Goal: Find specific page/section: Find specific page/section

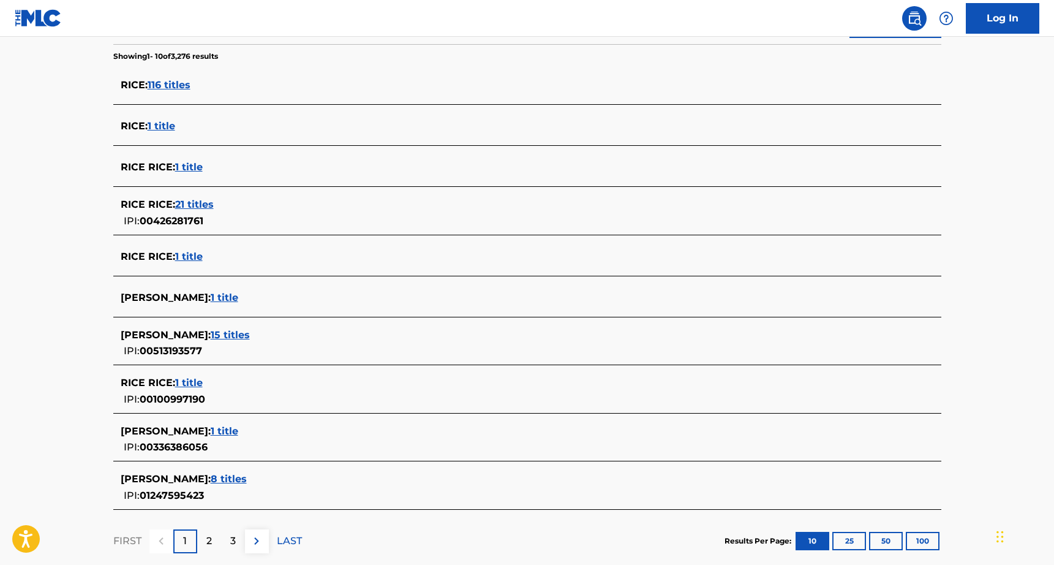
scroll to position [322, 0]
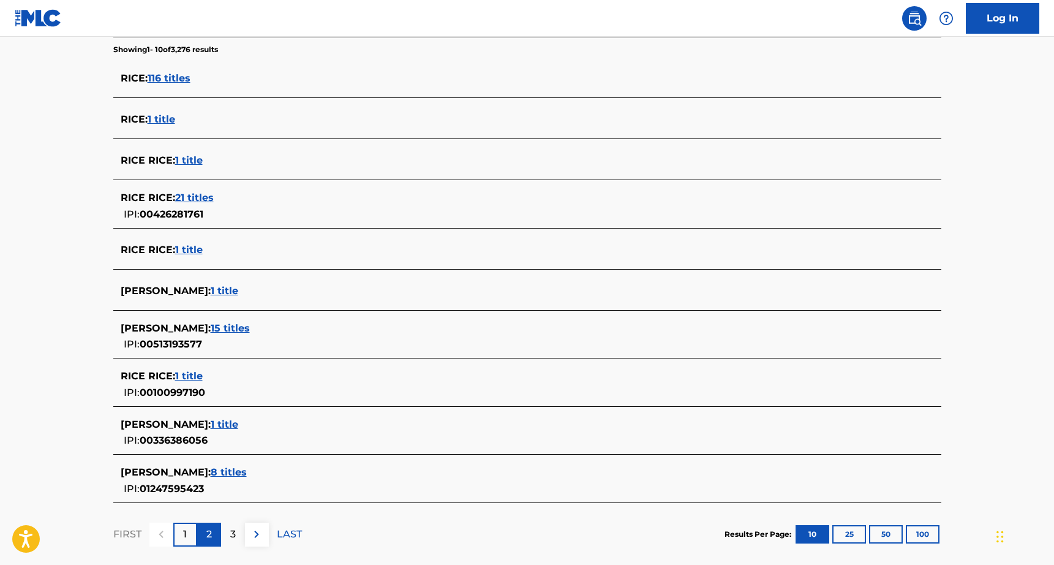
click at [214, 526] on div "2" at bounding box center [209, 534] width 24 height 24
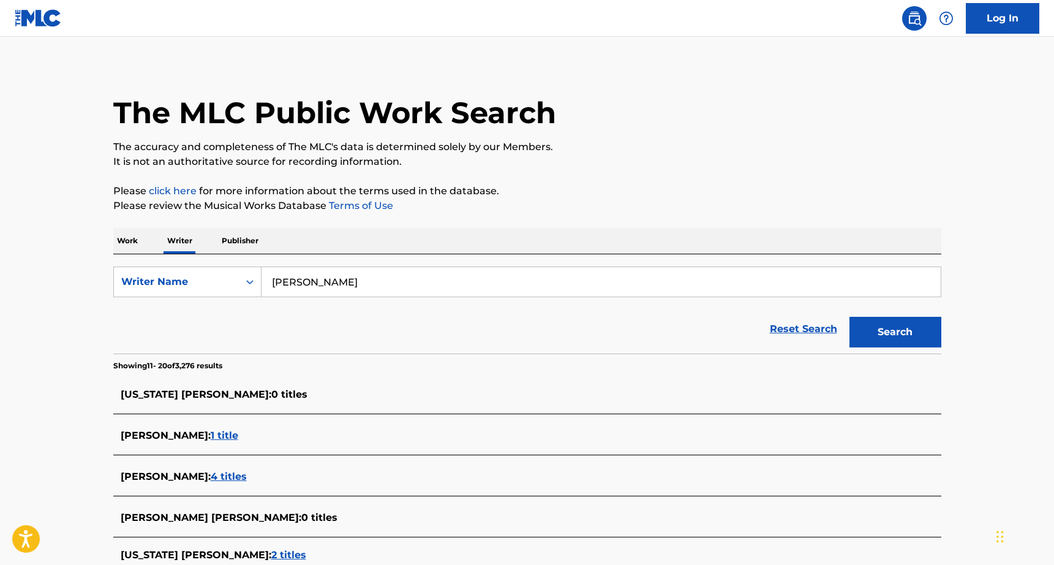
scroll to position [326, 0]
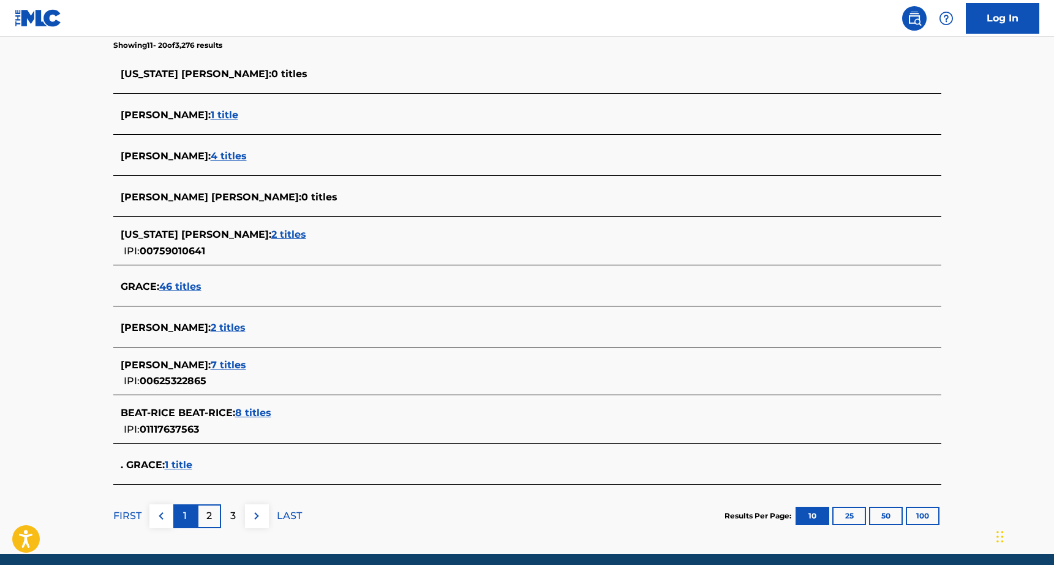
click at [179, 508] on div "1" at bounding box center [185, 516] width 24 height 24
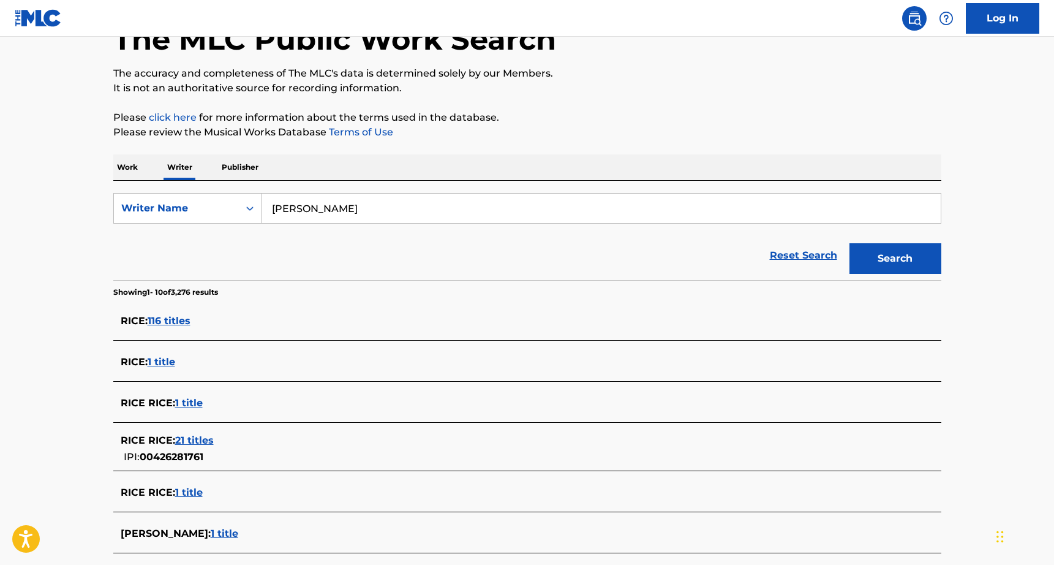
scroll to position [80, 0]
click at [211, 530] on span "1 title" at bounding box center [225, 533] width 28 height 12
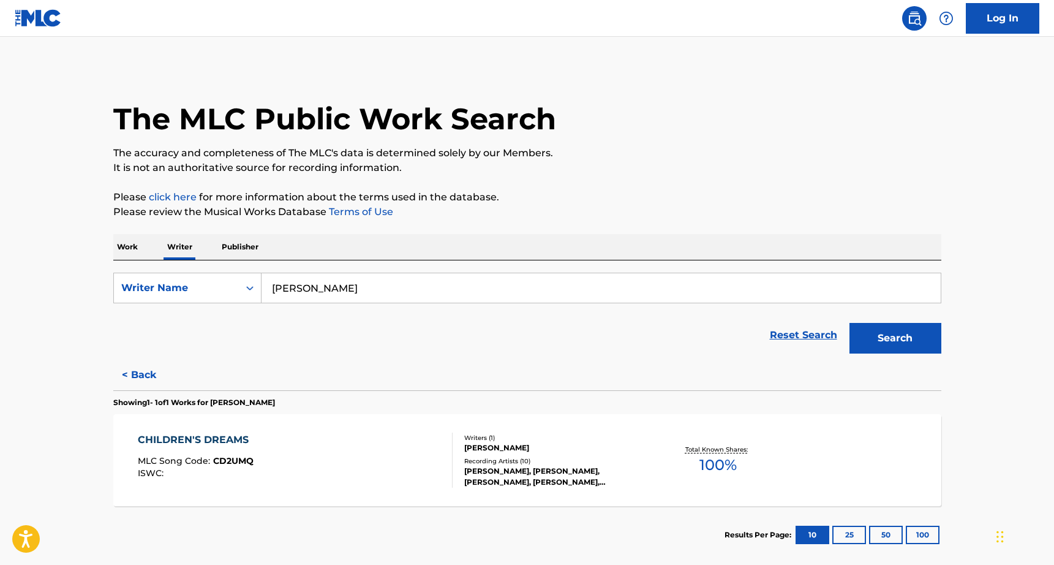
scroll to position [2, 0]
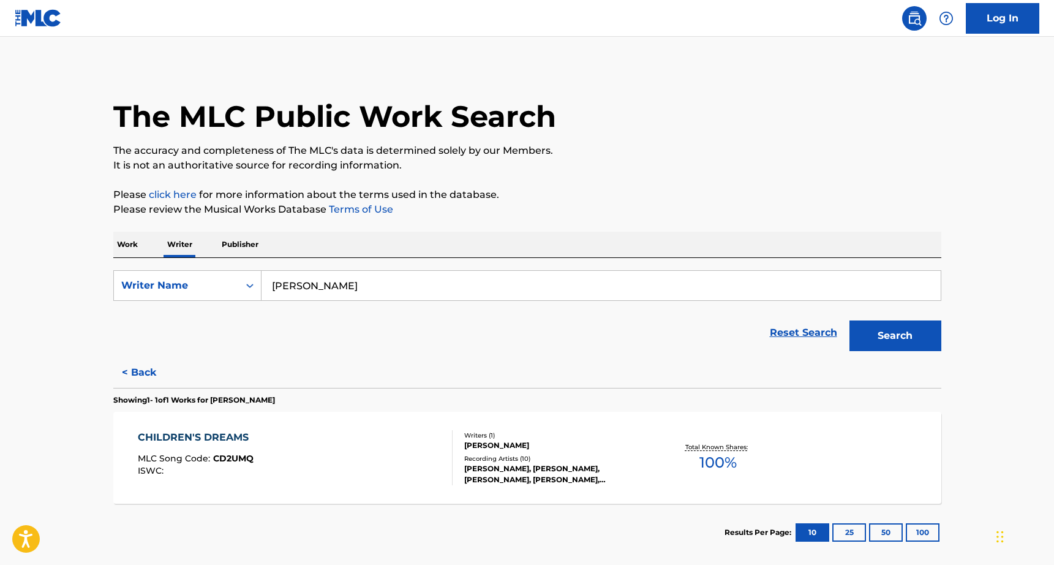
click at [304, 287] on input "[PERSON_NAME]" at bounding box center [601, 285] width 679 height 29
click at [850, 320] on button "Search" at bounding box center [896, 335] width 92 height 31
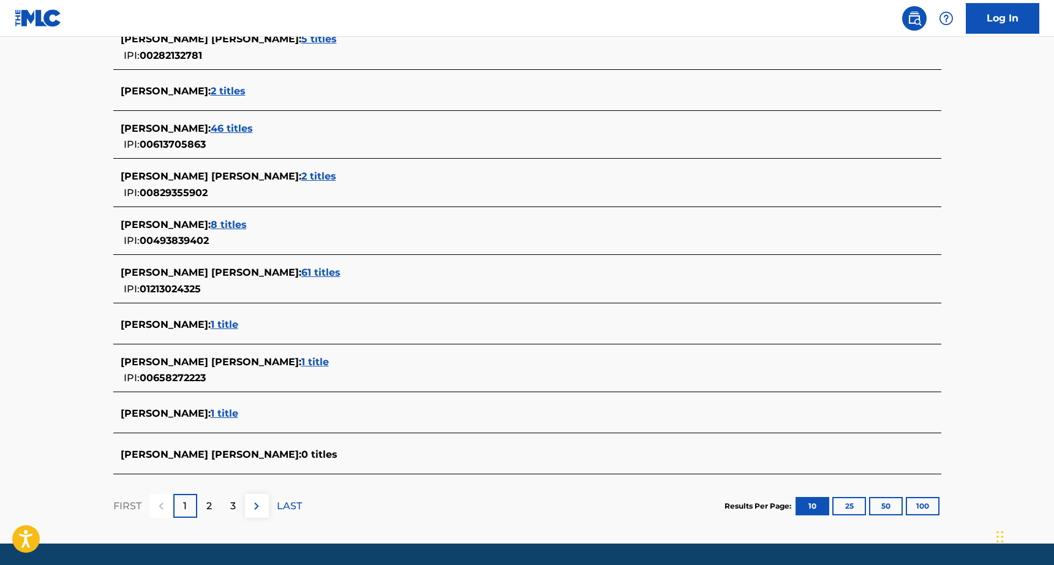
scroll to position [363, 0]
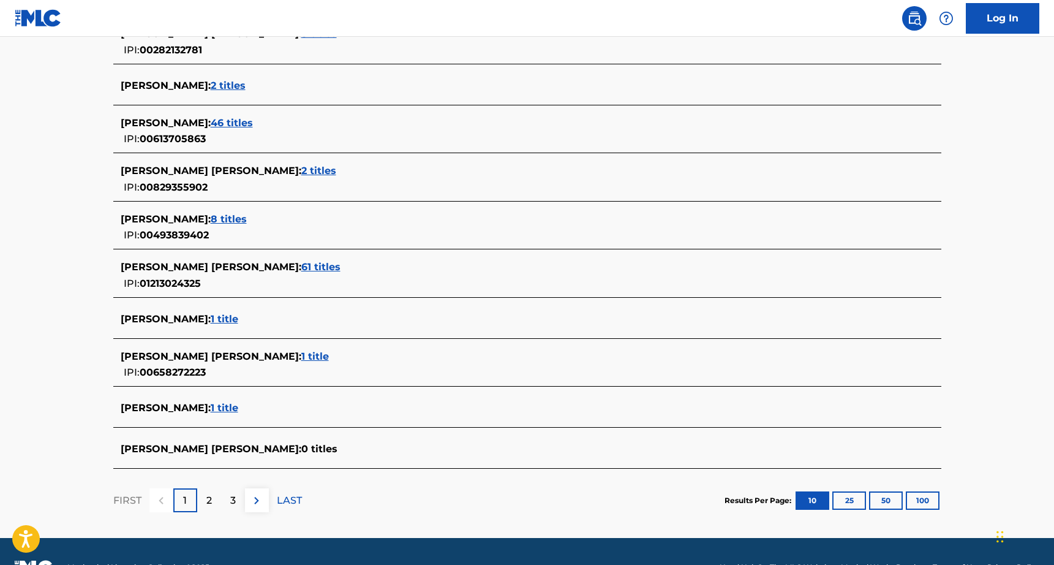
click at [211, 410] on span "1 title" at bounding box center [225, 408] width 28 height 12
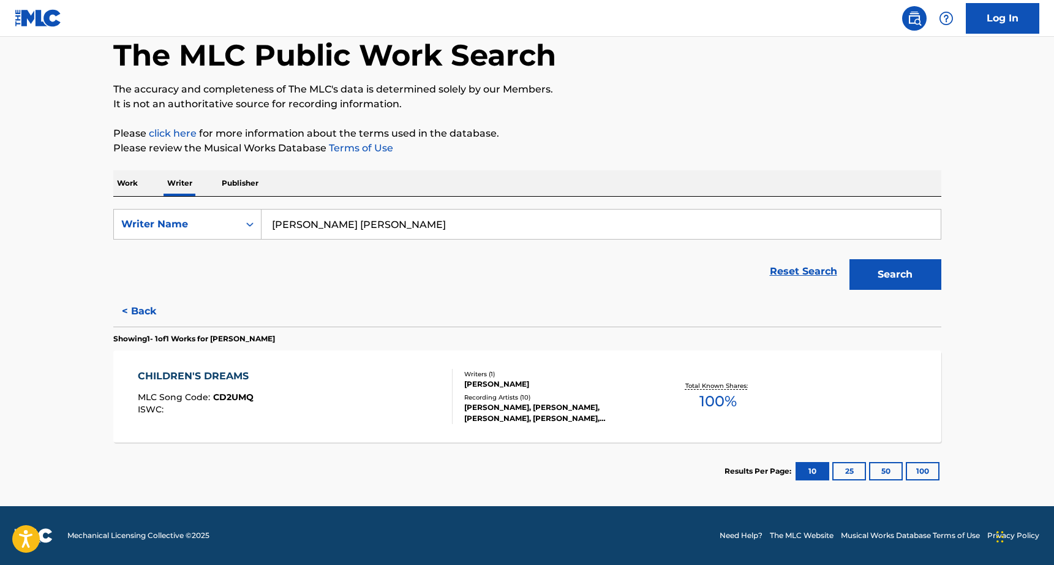
click at [296, 219] on input "[PERSON_NAME] [PERSON_NAME]" at bounding box center [601, 223] width 679 height 29
click at [296, 218] on input "[PERSON_NAME] [PERSON_NAME]" at bounding box center [601, 223] width 679 height 29
type input "[PERSON_NAME]"
click at [850, 259] on button "Search" at bounding box center [896, 274] width 92 height 31
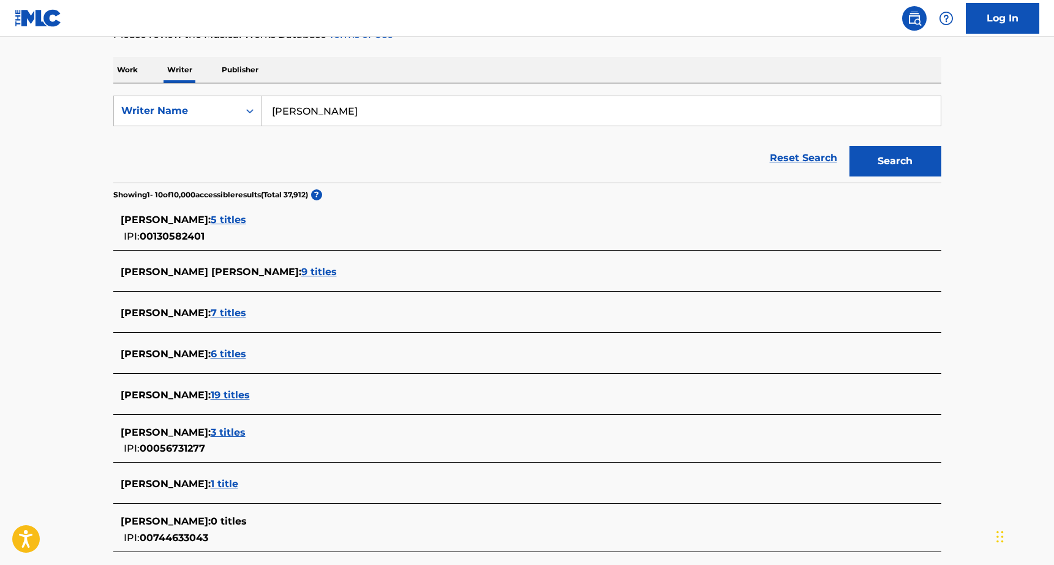
scroll to position [185, 0]
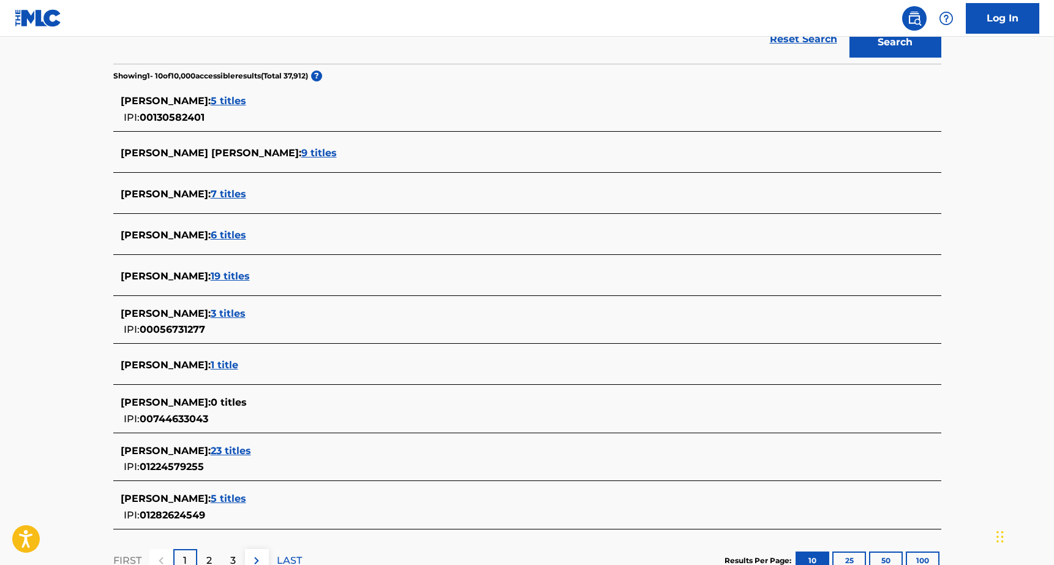
click at [235, 320] on div "[PERSON_NAME] : 3 titles" at bounding box center [512, 313] width 782 height 15
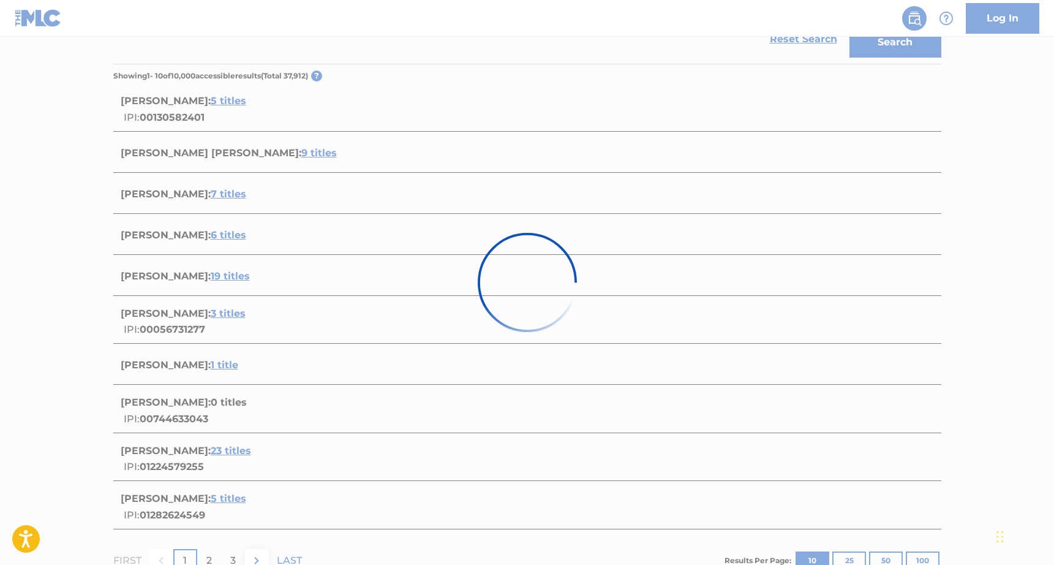
scroll to position [256, 0]
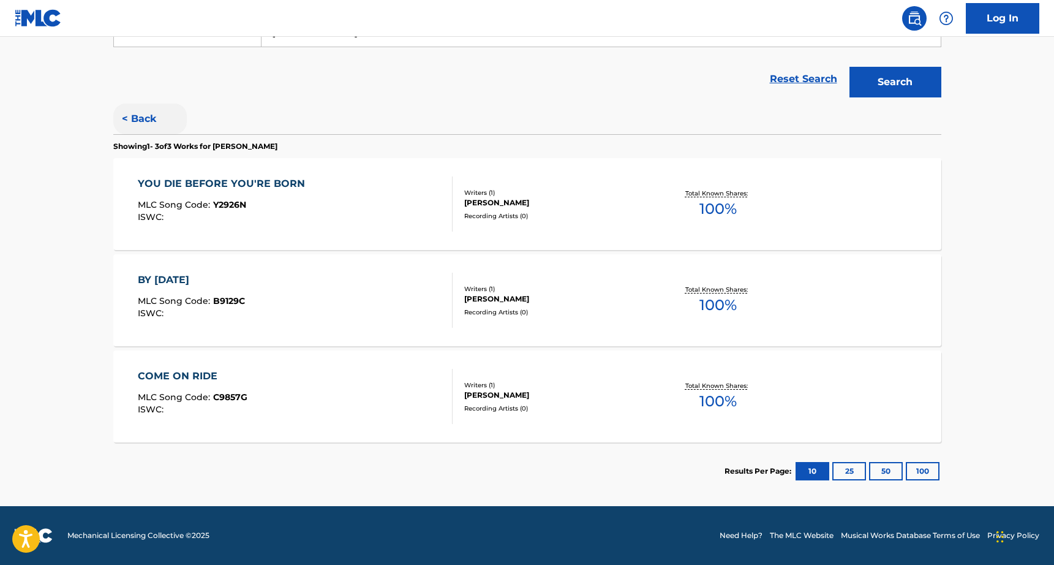
click at [126, 104] on button "< Back" at bounding box center [150, 119] width 74 height 31
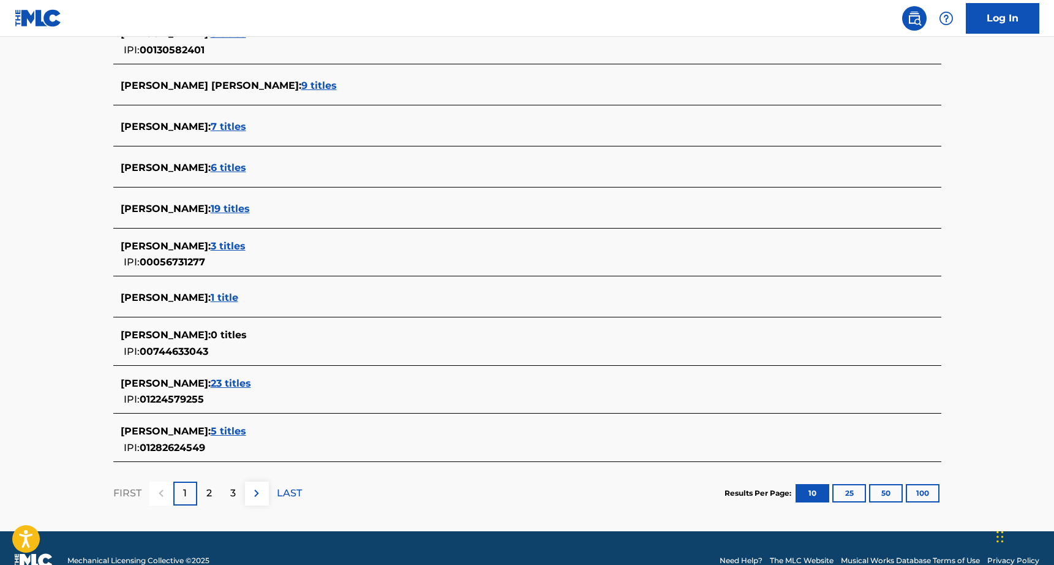
scroll to position [388, 0]
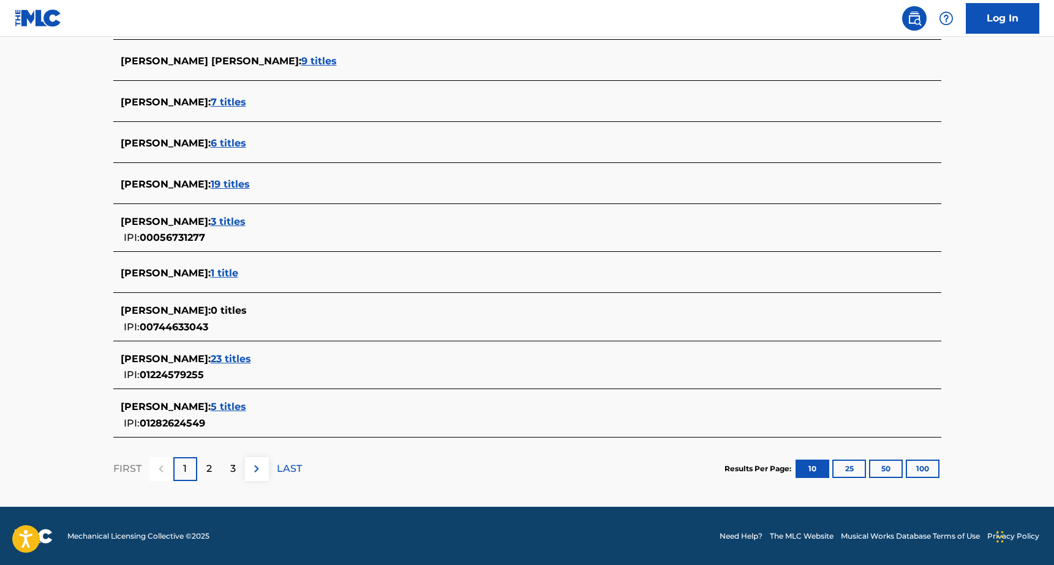
click at [214, 411] on span "5 titles" at bounding box center [229, 407] width 36 height 12
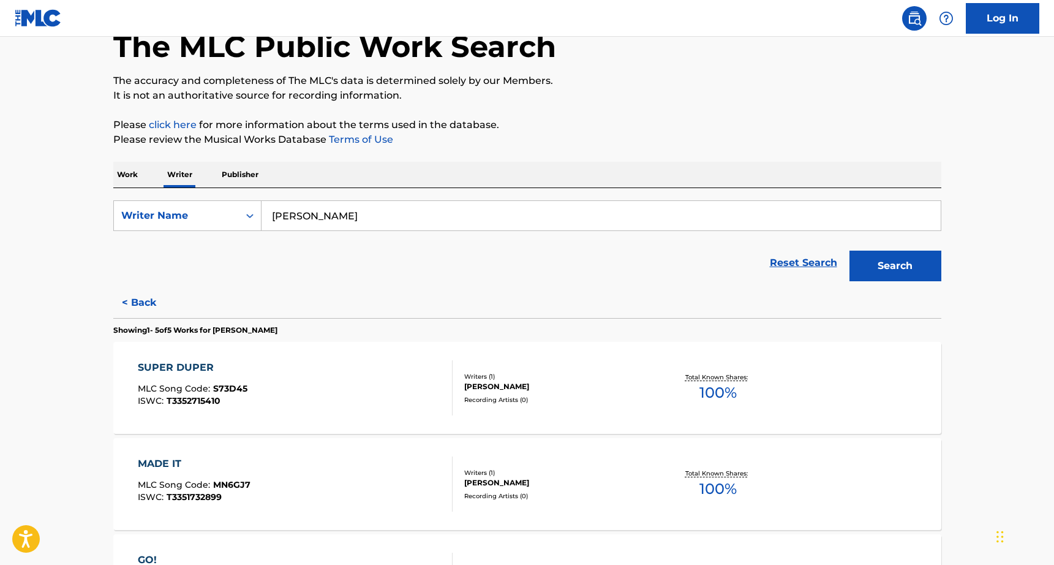
scroll to position [0, 0]
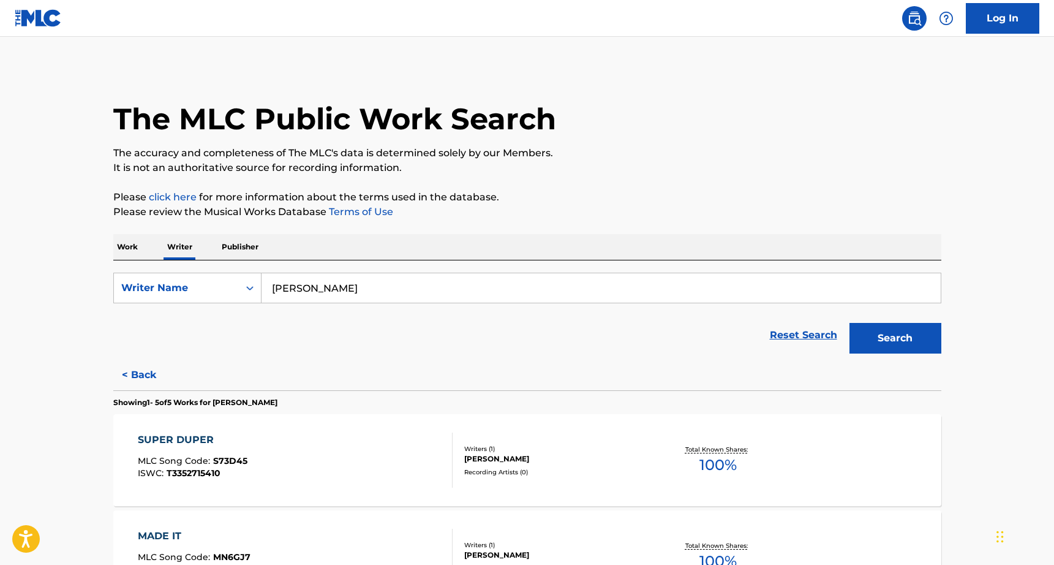
click at [238, 248] on p "Publisher" at bounding box center [240, 247] width 44 height 26
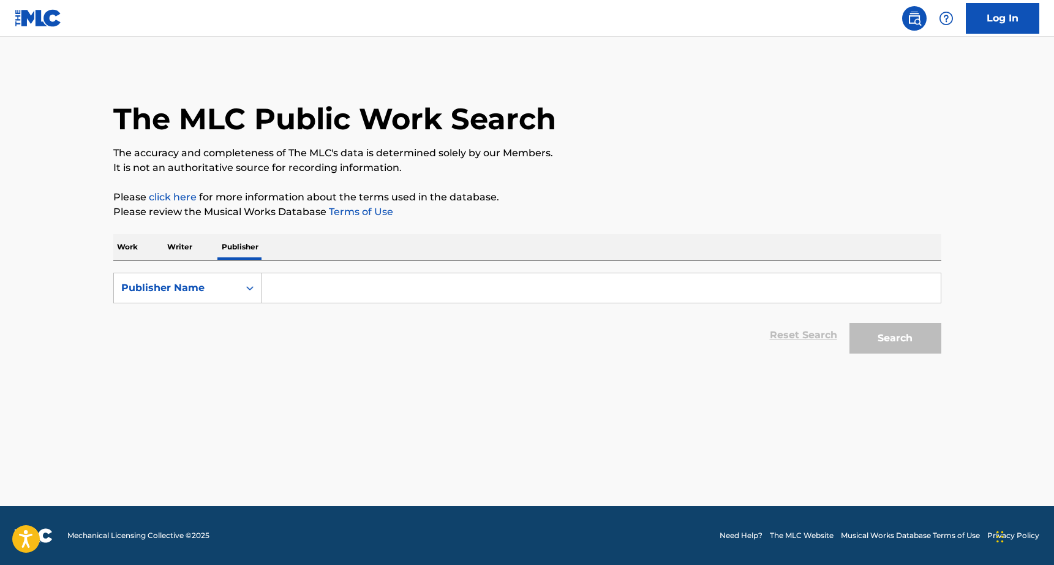
click at [141, 252] on p "Work" at bounding box center [127, 247] width 28 height 26
